Goal: Find specific page/section: Find specific page/section

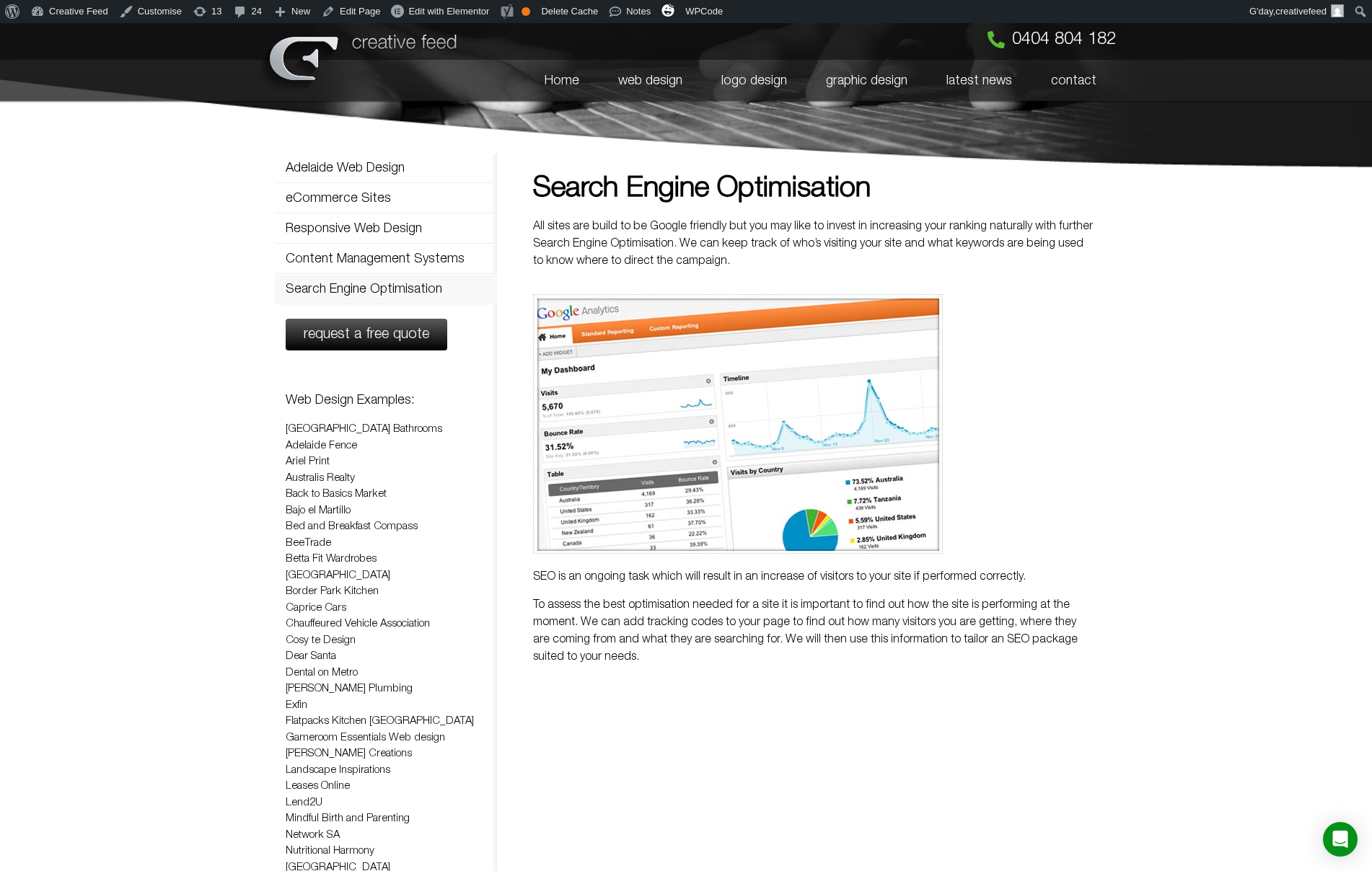
click at [374, 280] on link "Search Engine Optimisation" at bounding box center [385, 288] width 222 height 29
